Goal: Task Accomplishment & Management: Manage account settings

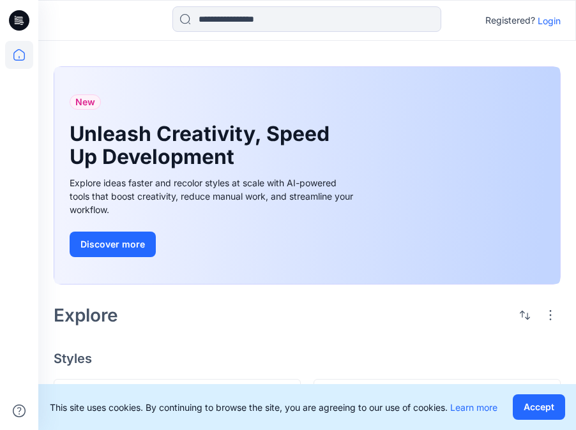
click at [550, 21] on p "Login" at bounding box center [549, 20] width 23 height 13
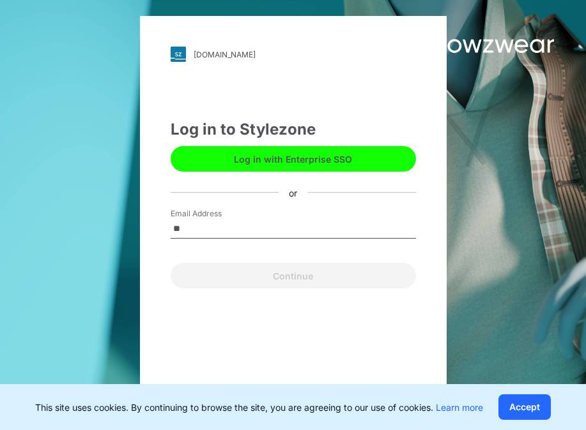
type input "**********"
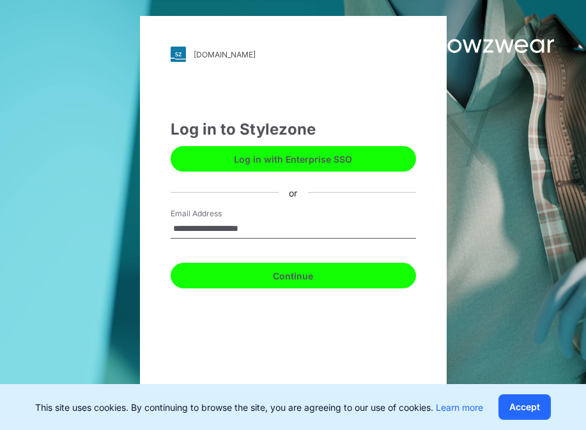
click at [289, 280] on button "Continue" at bounding box center [293, 276] width 245 height 26
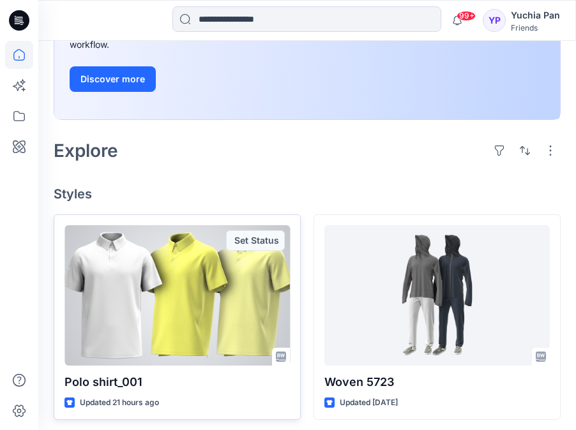
scroll to position [61, 0]
